Goal: Task Accomplishment & Management: Manage account settings

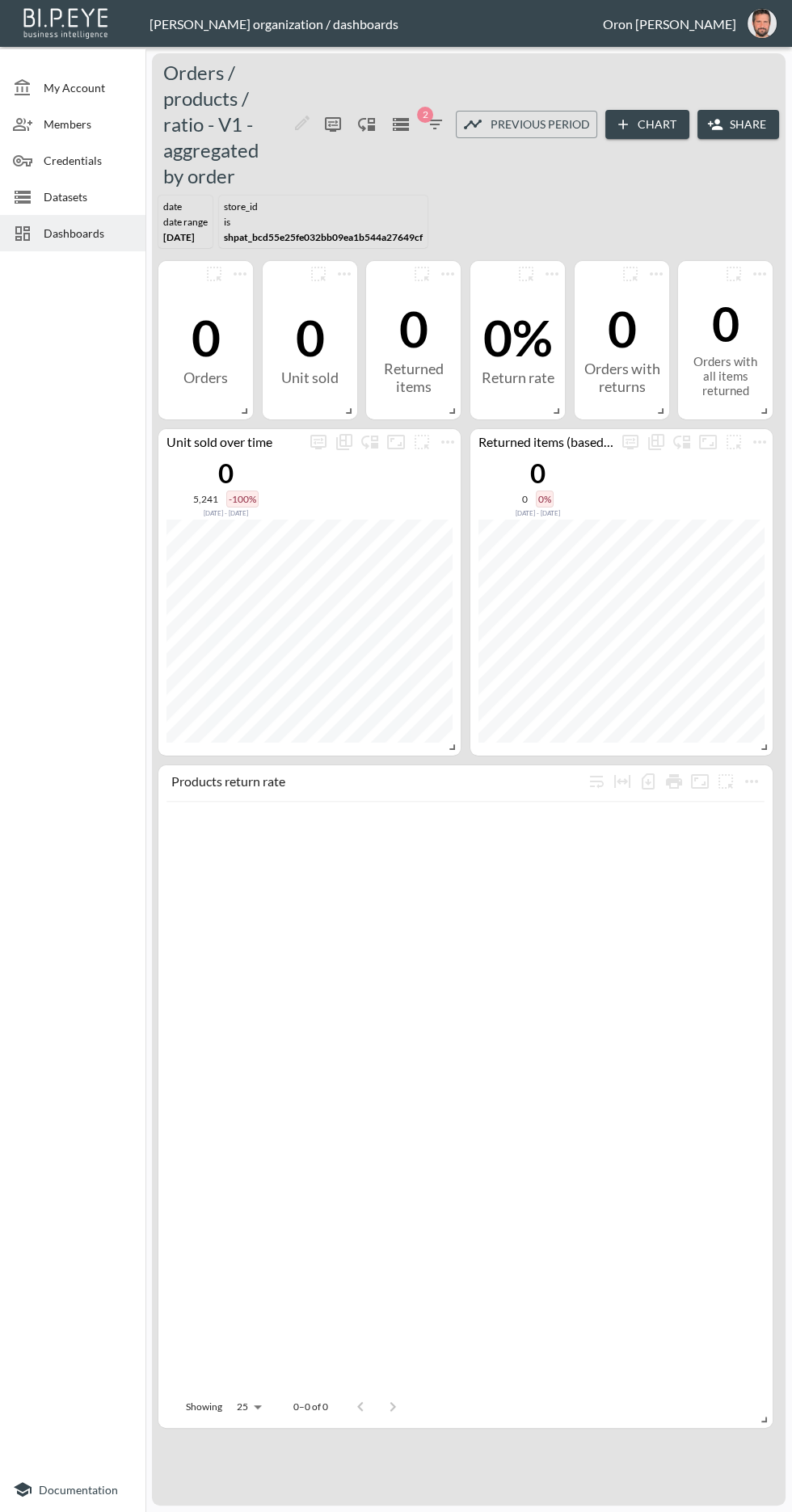
click at [109, 190] on span "Datasets" at bounding box center [87, 197] width 88 height 17
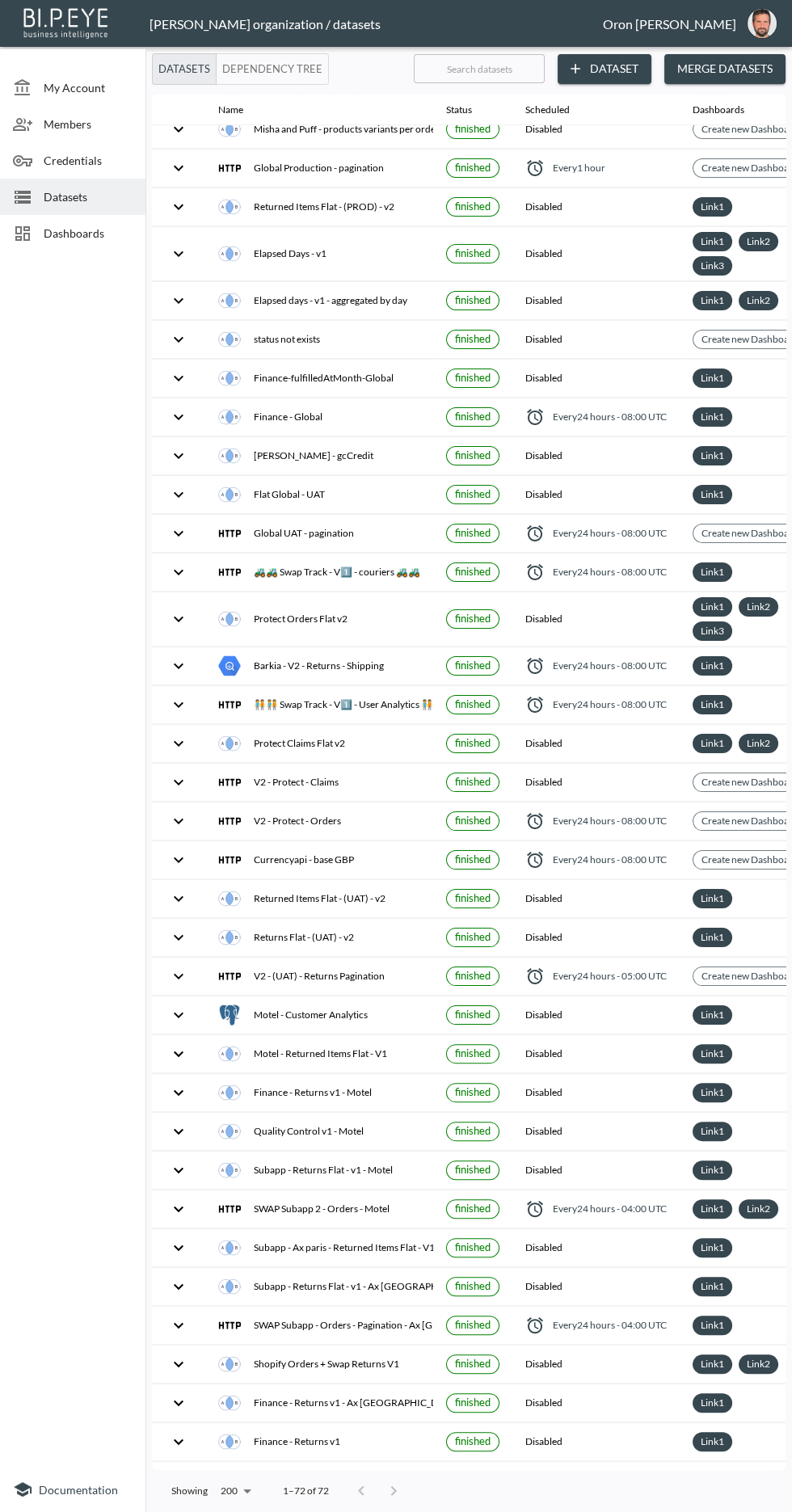
scroll to position [178, 0]
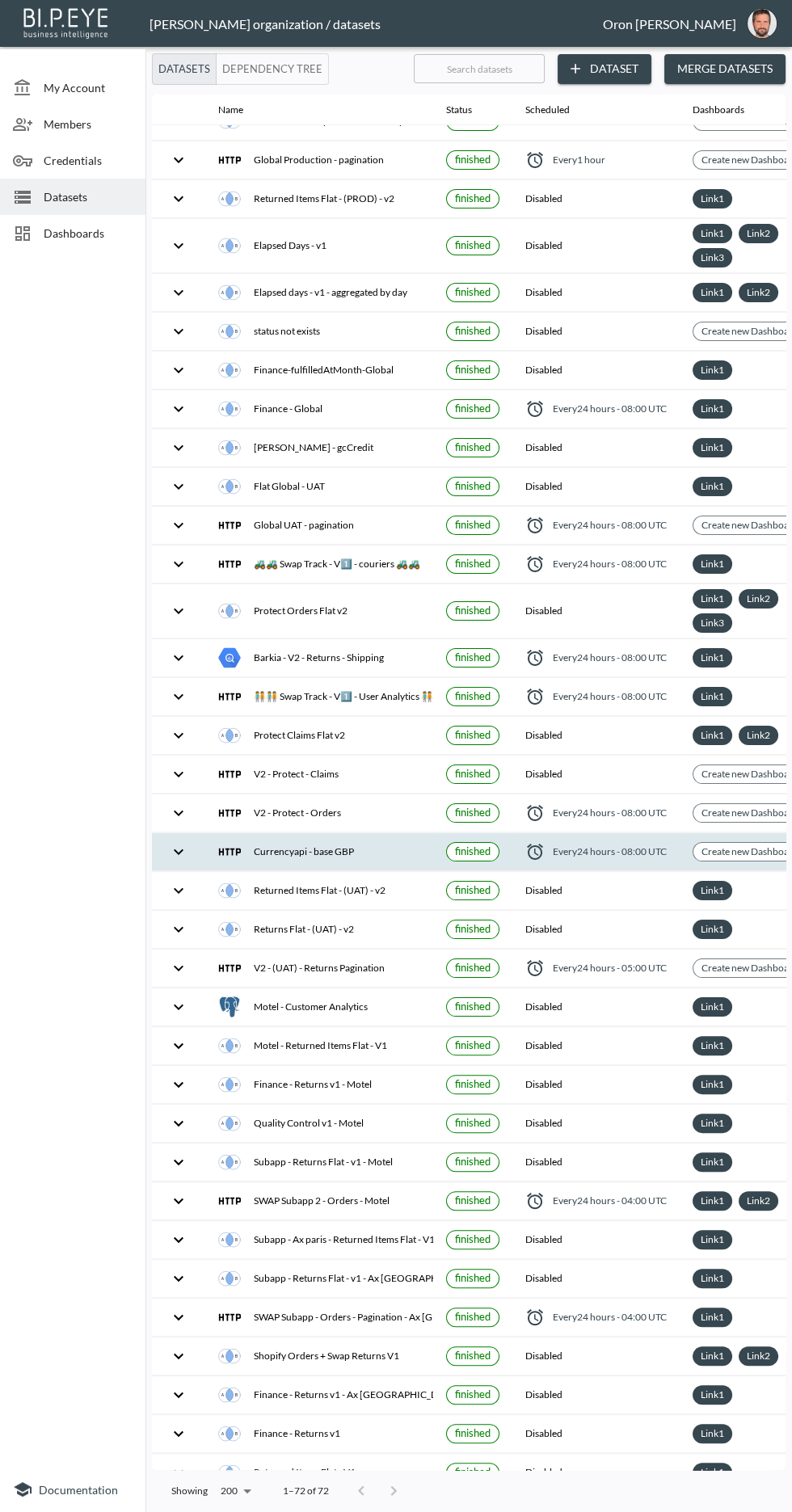
click at [381, 840] on div "Currencyapi - base GBP" at bounding box center [319, 852] width 202 height 23
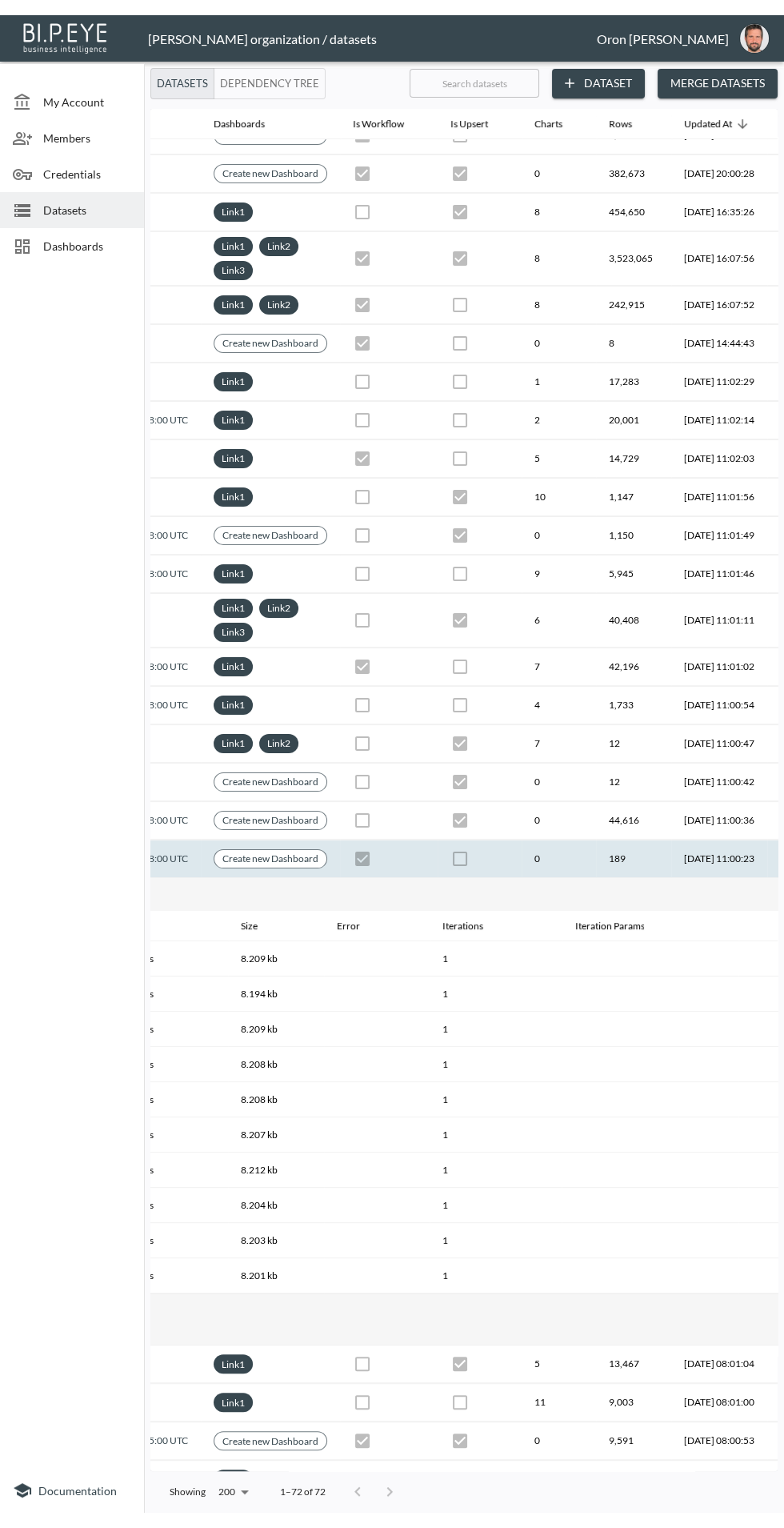
scroll to position [176, 540]
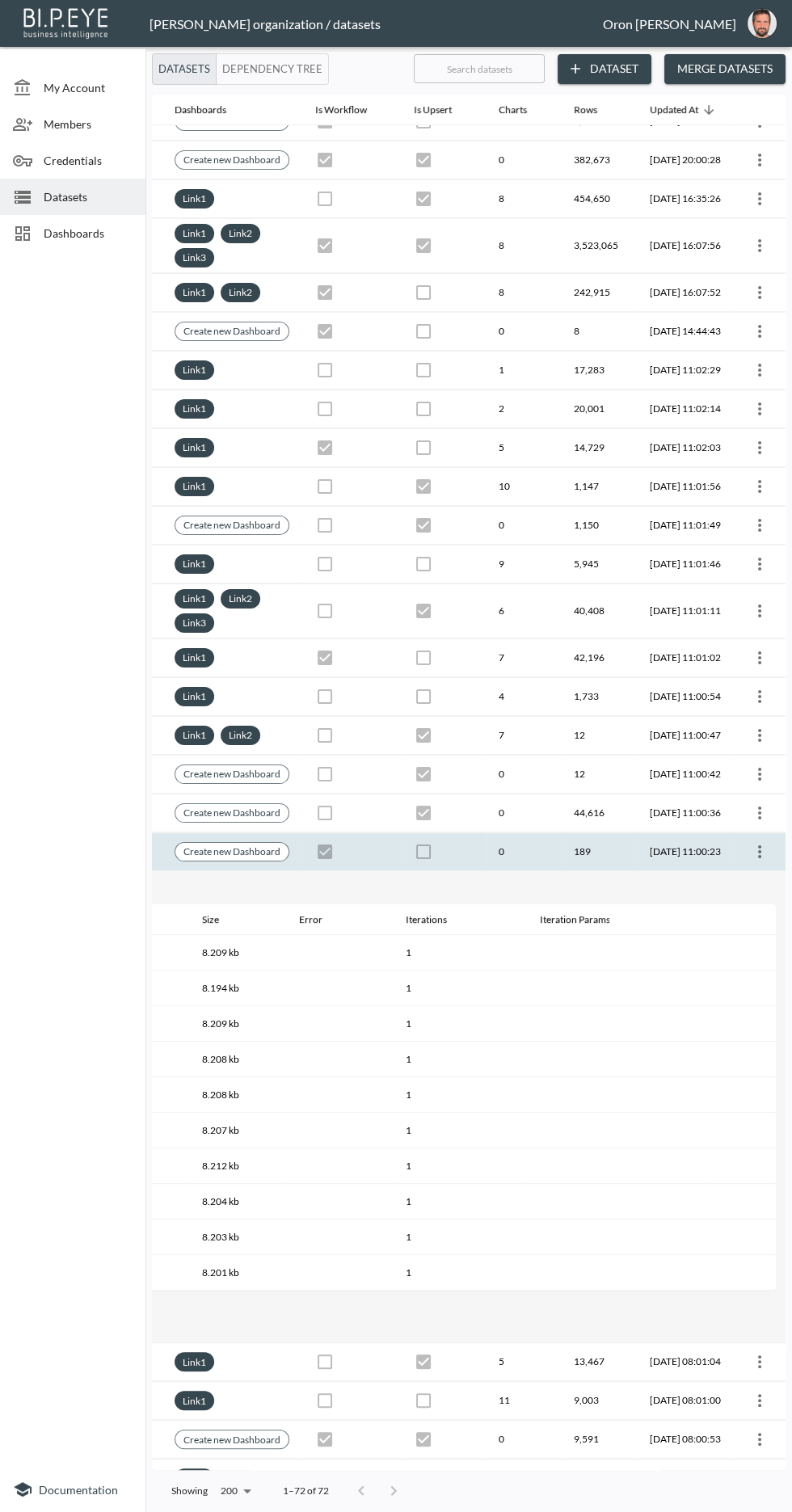
click at [750, 842] on icon "more" at bounding box center [759, 852] width 19 height 19
click at [726, 874] on p "Edit Data Pipeline" at bounding box center [711, 871] width 100 height 19
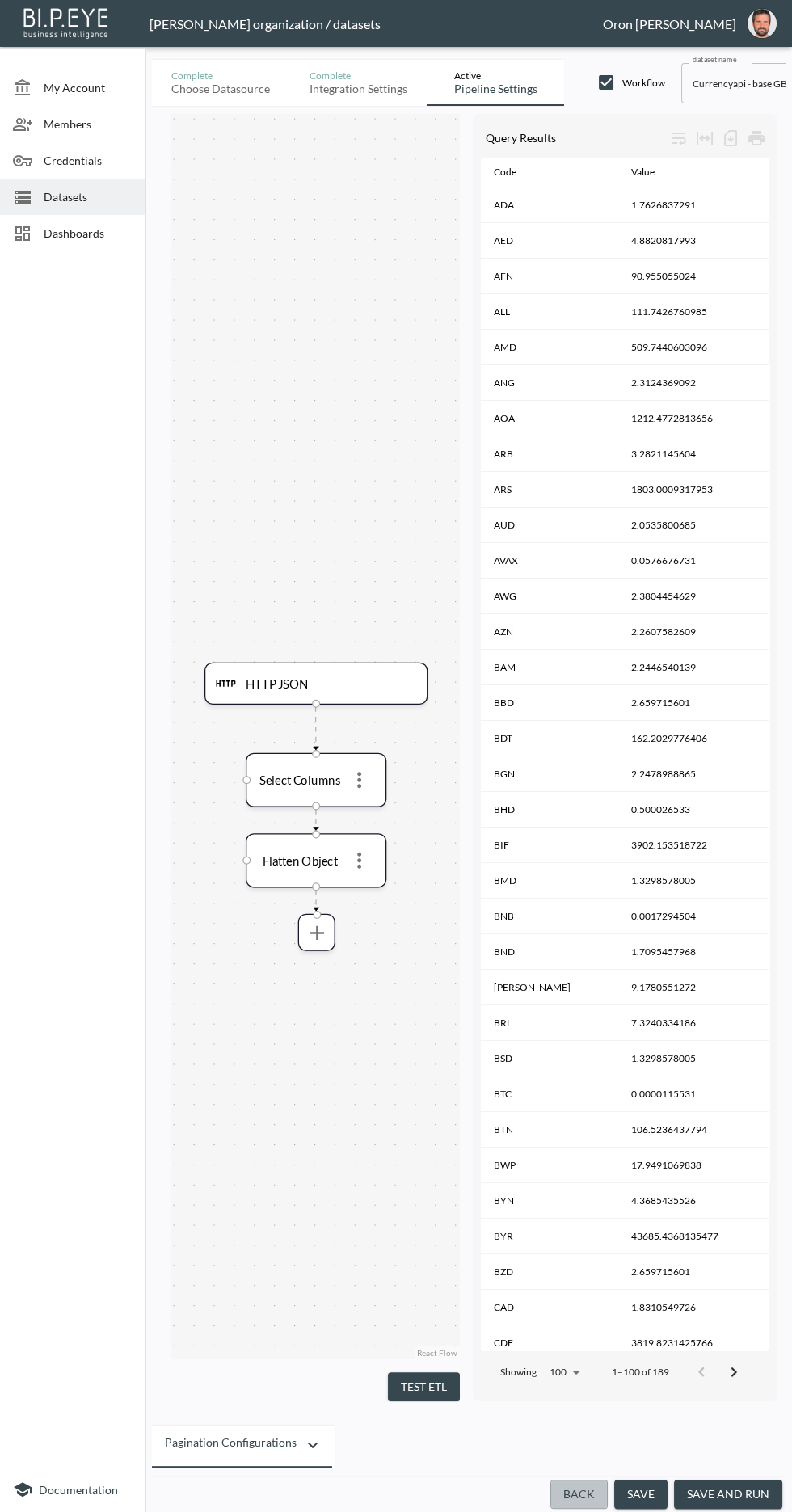
click at [582, 1510] on button "Back" at bounding box center [580, 1494] width 58 height 30
